Goal: Information Seeking & Learning: Learn about a topic

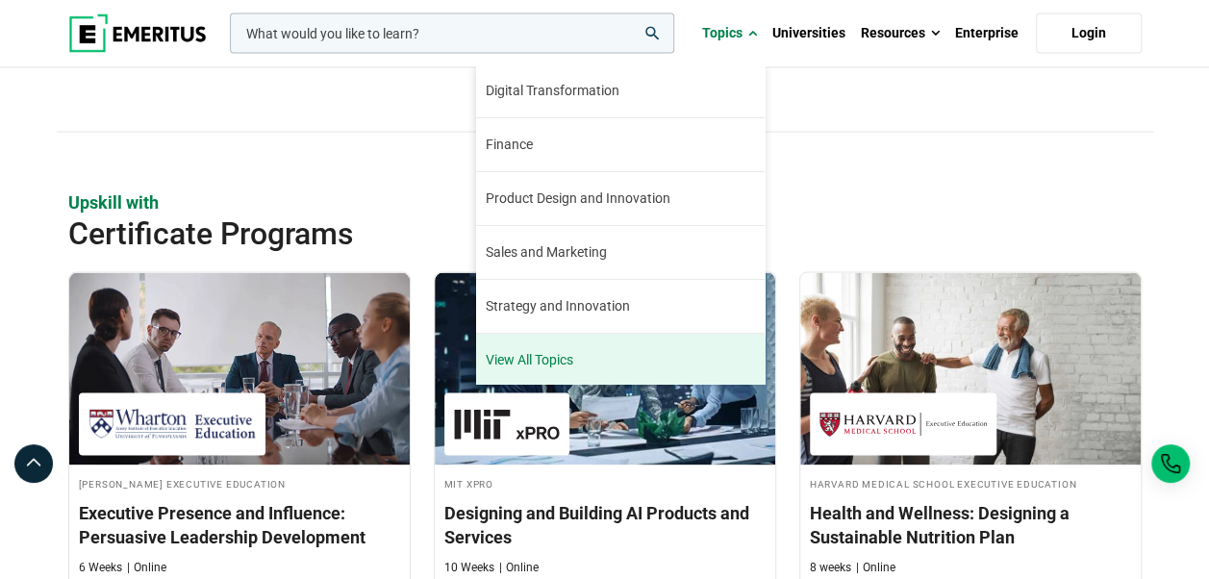
scroll to position [1828, 0]
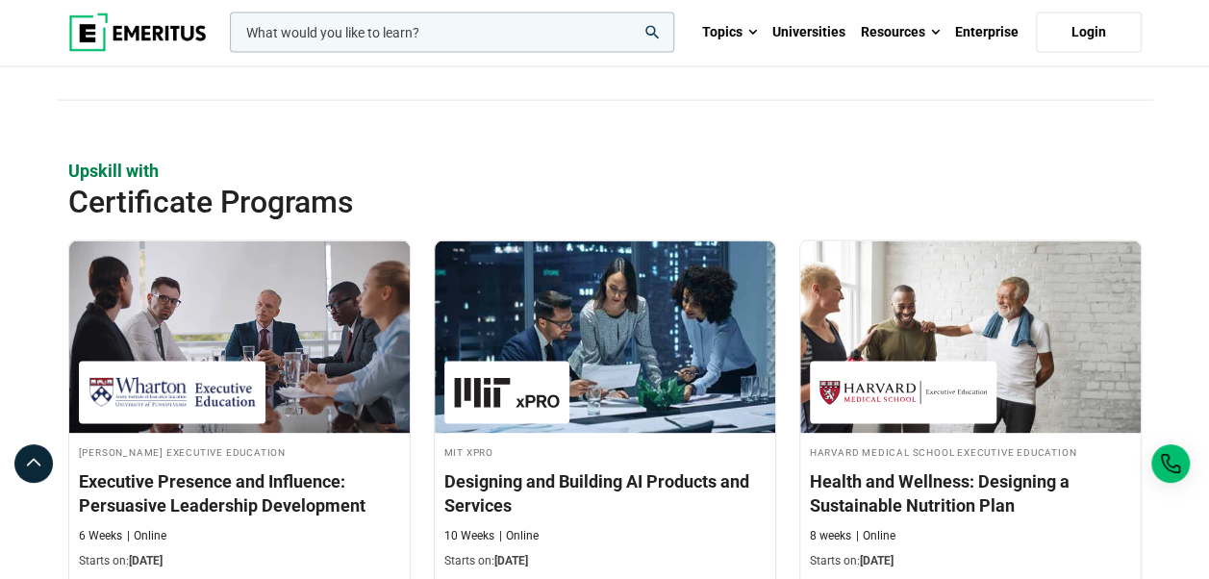
click at [816, 29] on link "Universities" at bounding box center [809, 32] width 89 height 67
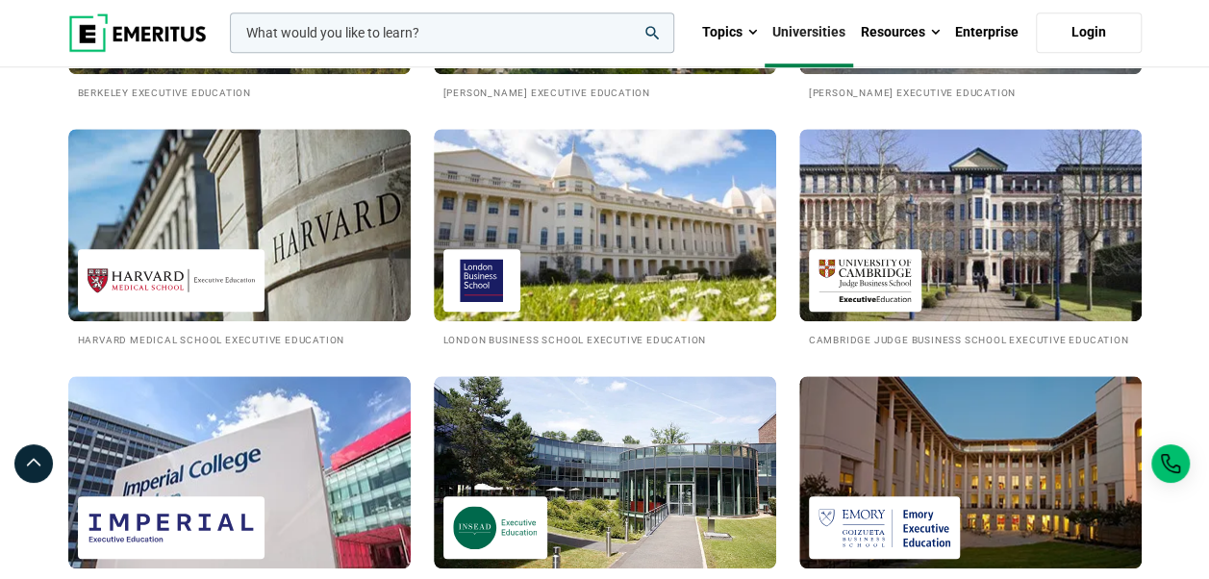
scroll to position [779, 0]
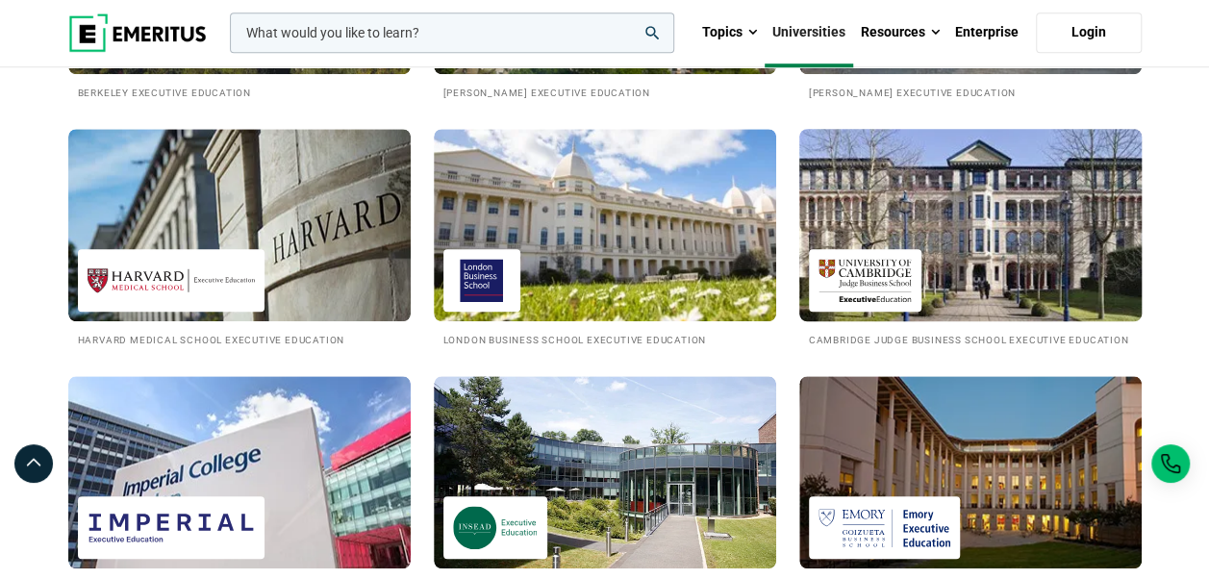
click at [987, 212] on img at bounding box center [970, 225] width 377 height 212
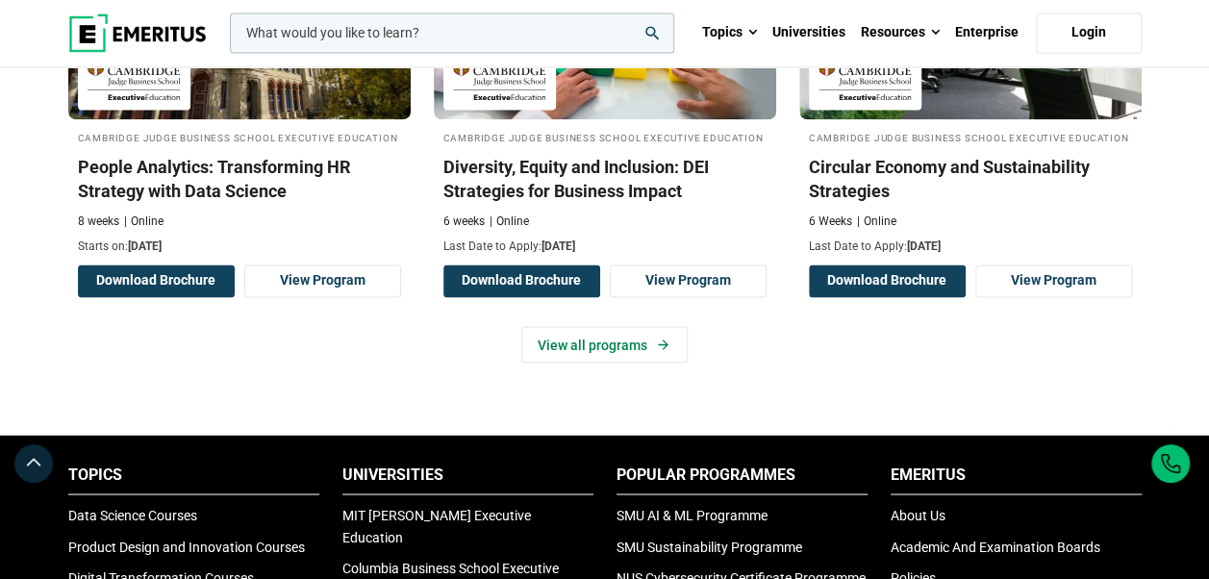
scroll to position [1539, 0]
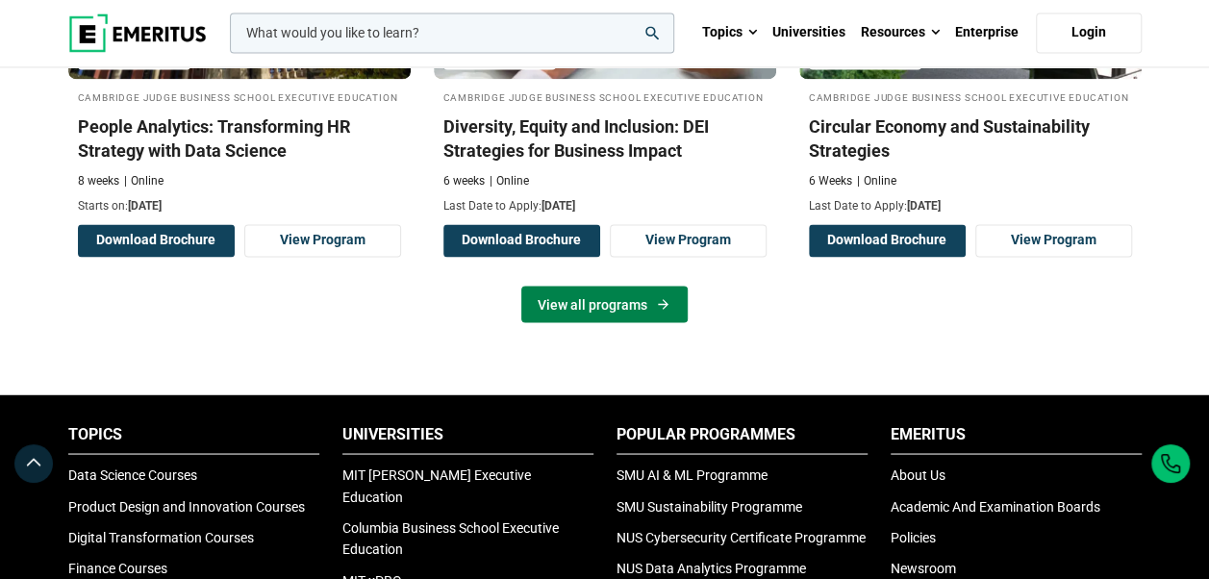
click at [575, 303] on link "View all programs" at bounding box center [604, 304] width 166 height 37
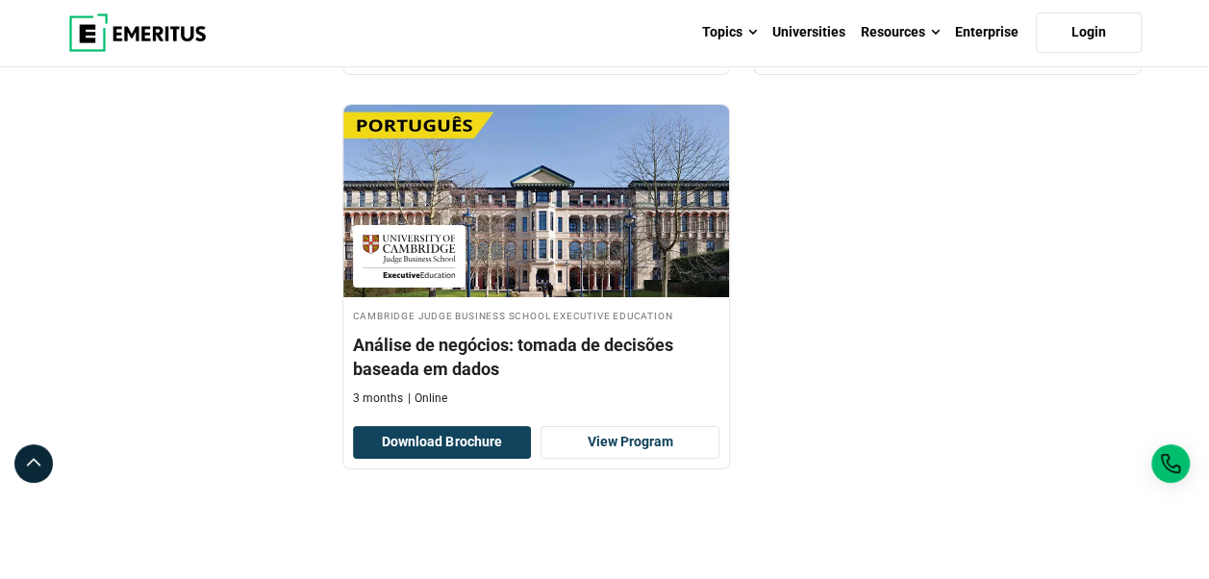
scroll to position [3559, 0]
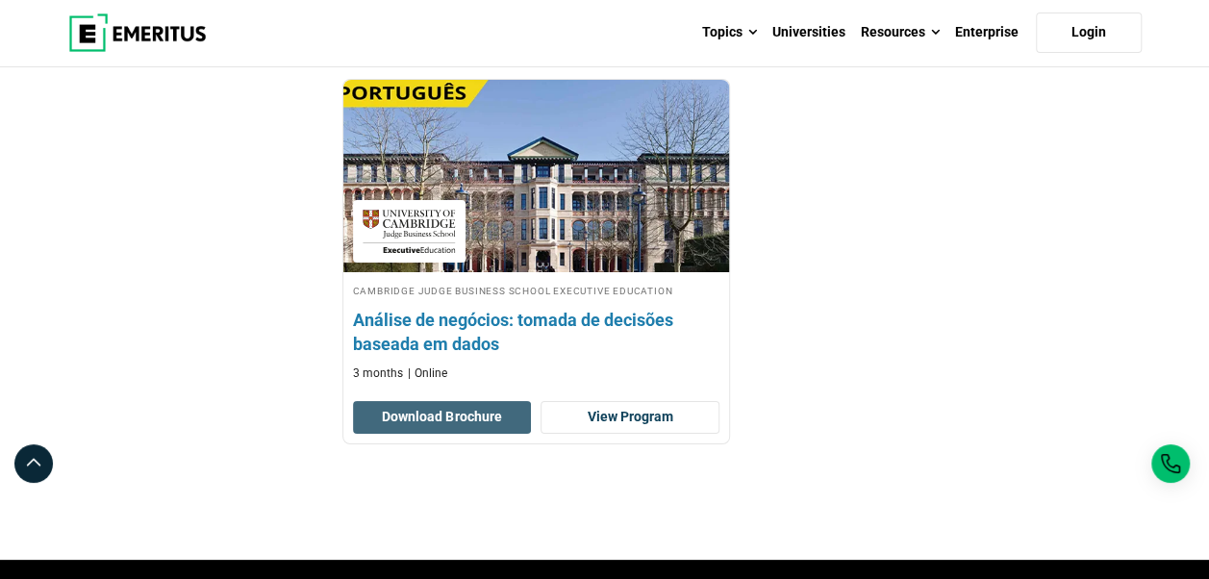
click at [460, 401] on button "Download Brochure" at bounding box center [442, 417] width 179 height 33
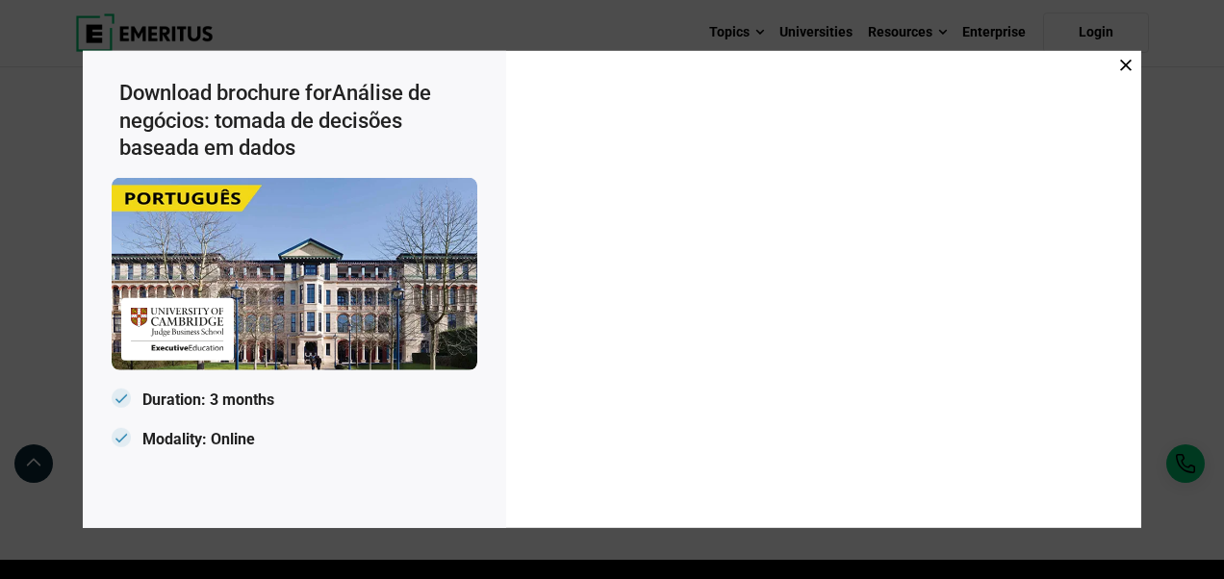
click at [1126, 69] on icon at bounding box center [1126, 66] width 12 height 12
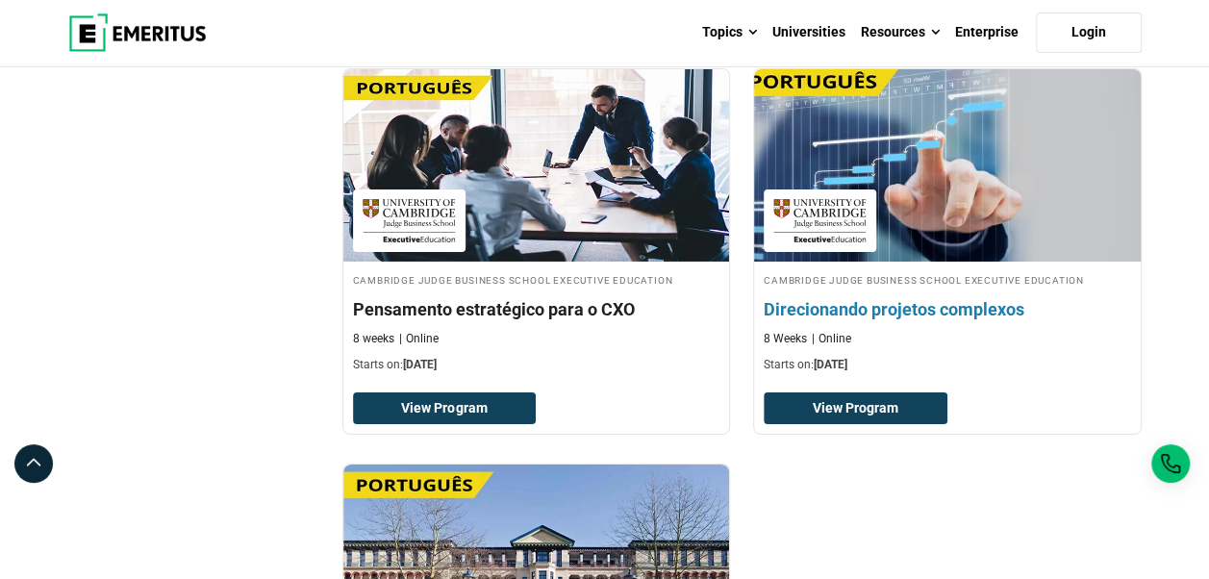
scroll to position [3078, 0]
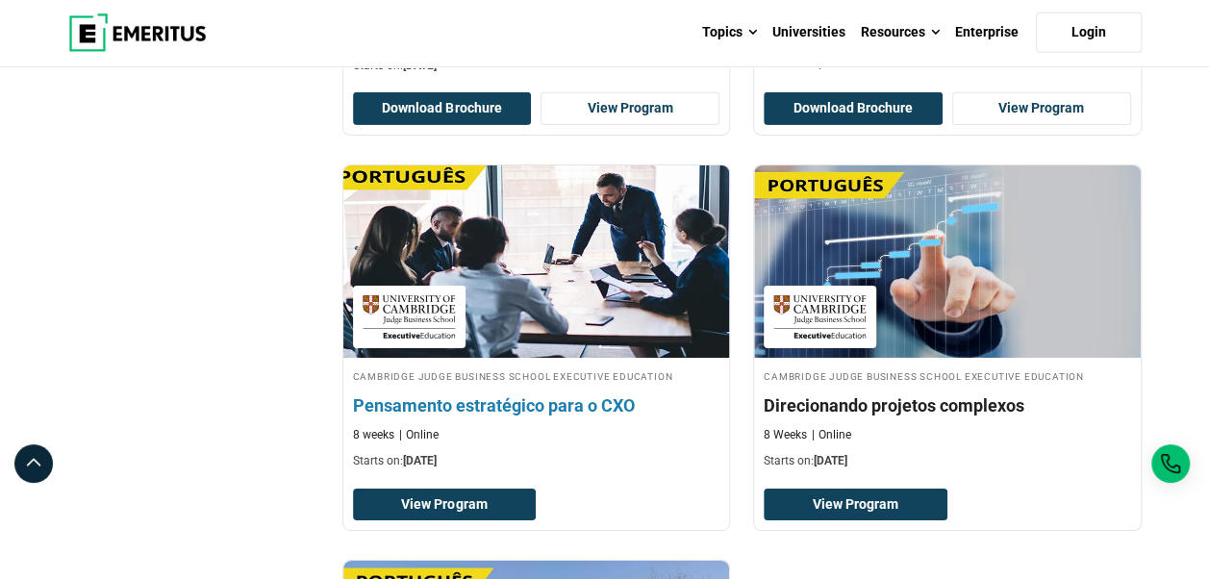
click at [591, 394] on h4 "Pensamento estratégico para o CXO" at bounding box center [536, 405] width 367 height 24
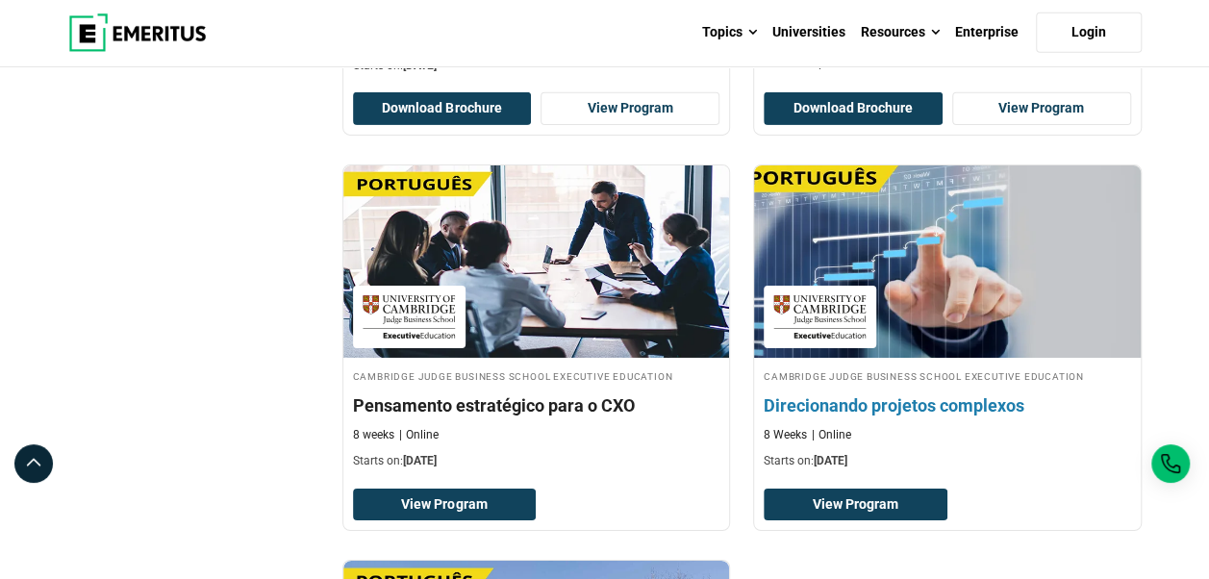
click at [919, 397] on h4 "Direcionando projetos complexos" at bounding box center [947, 405] width 367 height 24
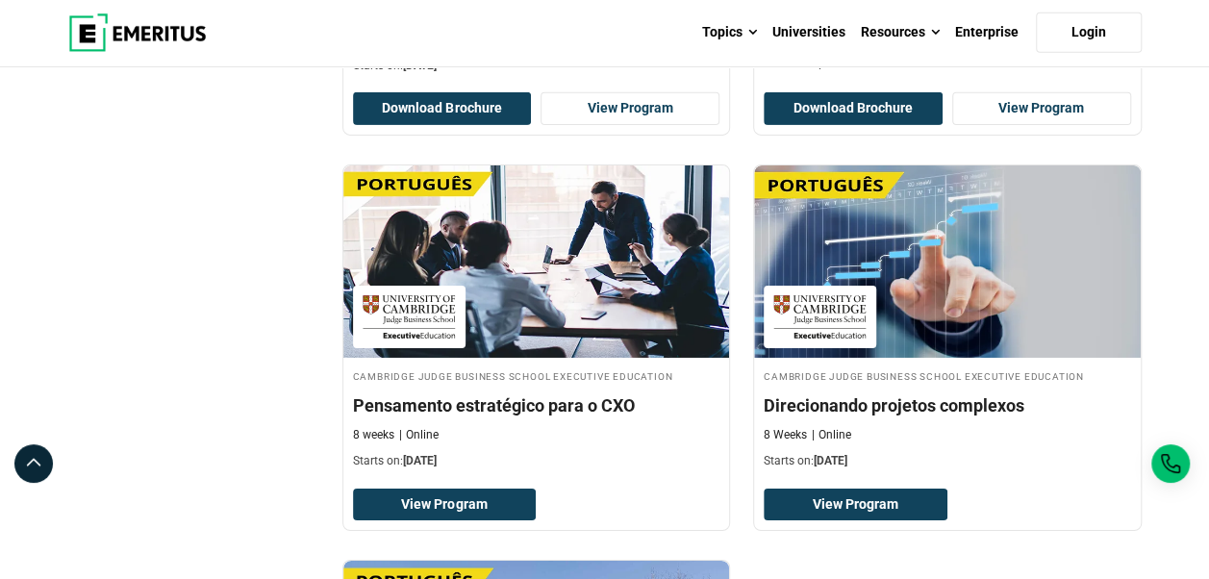
scroll to position [3175, 0]
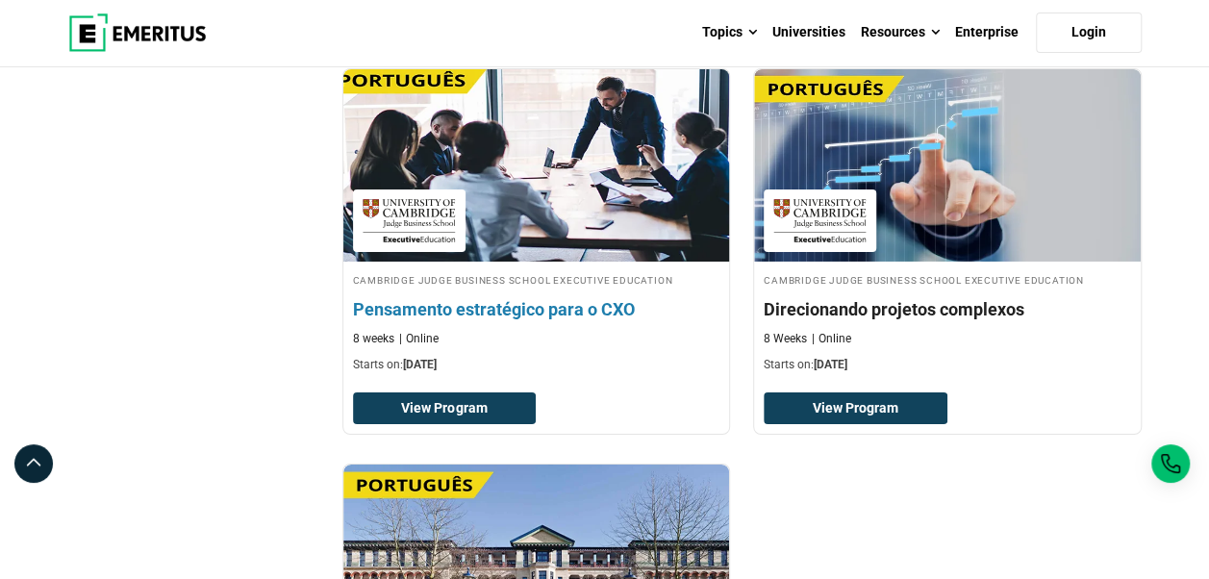
click at [583, 185] on img at bounding box center [535, 166] width 425 height 212
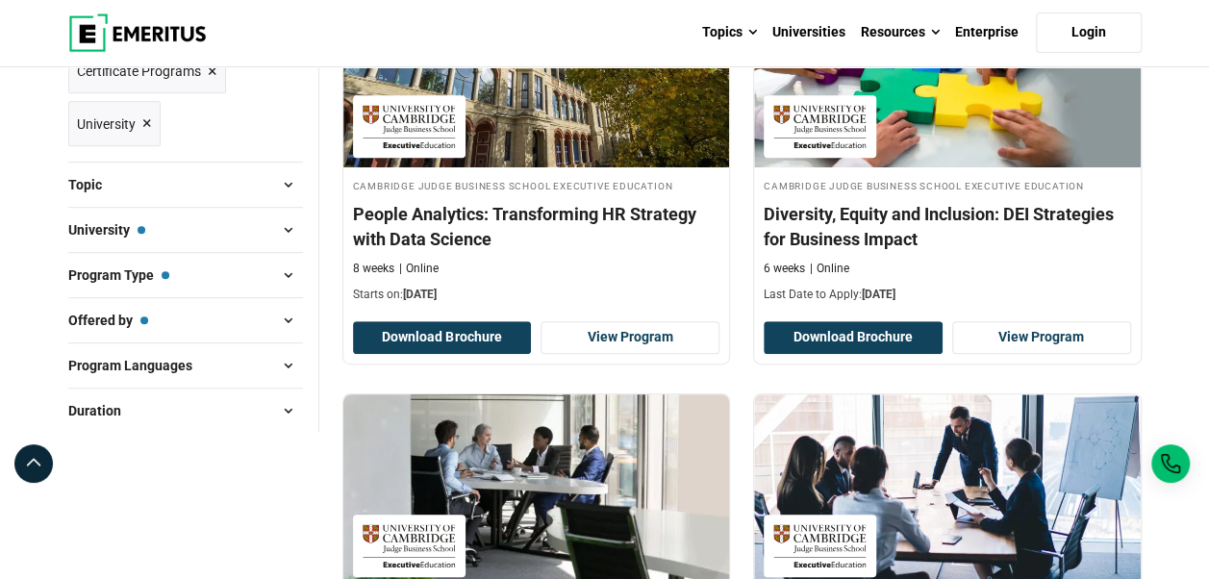
scroll to position [481, 0]
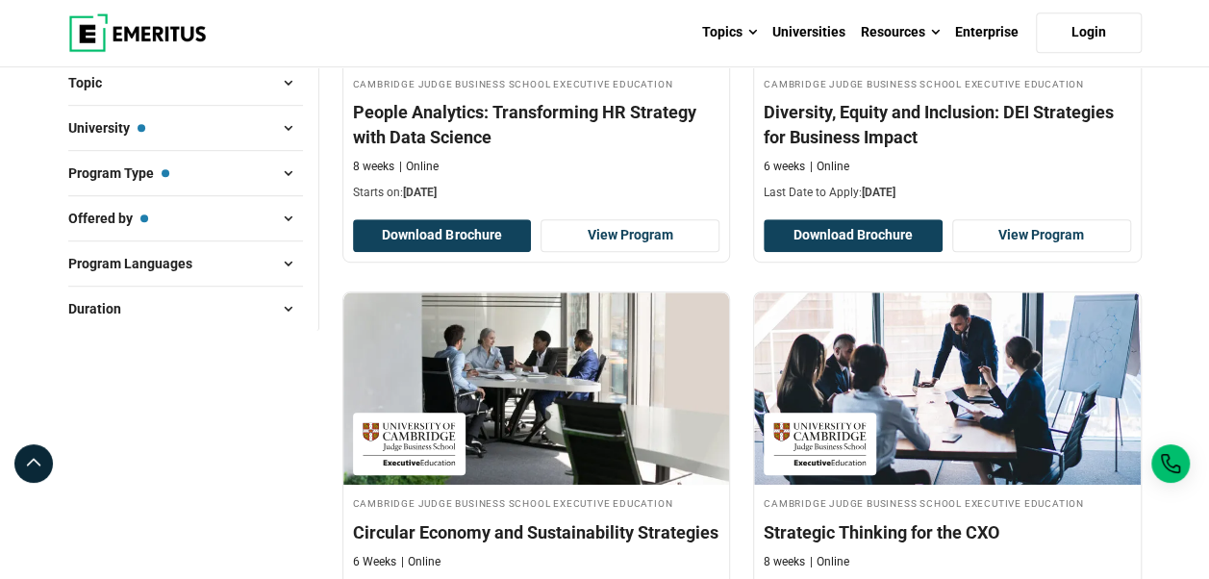
click at [260, 253] on button "Program Languages" at bounding box center [185, 263] width 235 height 29
click at [78, 341] on input "Portuguese ( 3 )" at bounding box center [78, 349] width 19 height 19
checkbox input "true"
